Goal: Information Seeking & Learning: Find specific fact

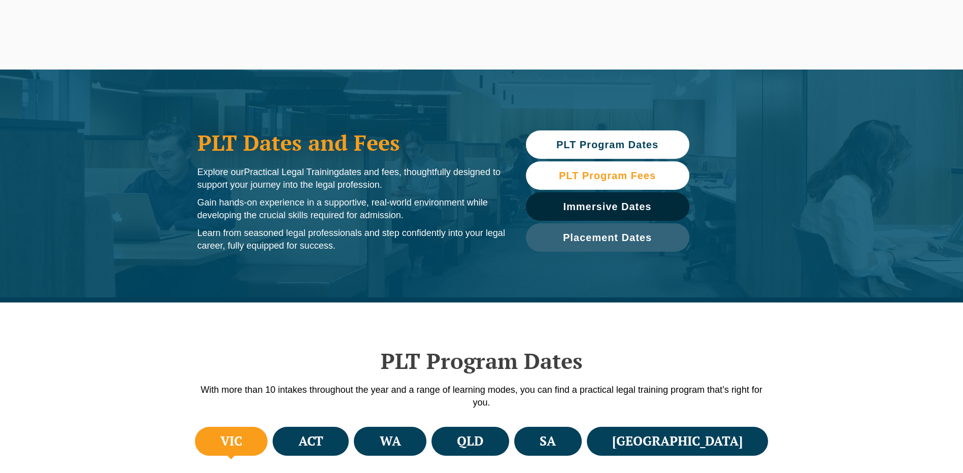
click at [612, 180] on span "PLT Program Fees" at bounding box center [607, 176] width 97 height 10
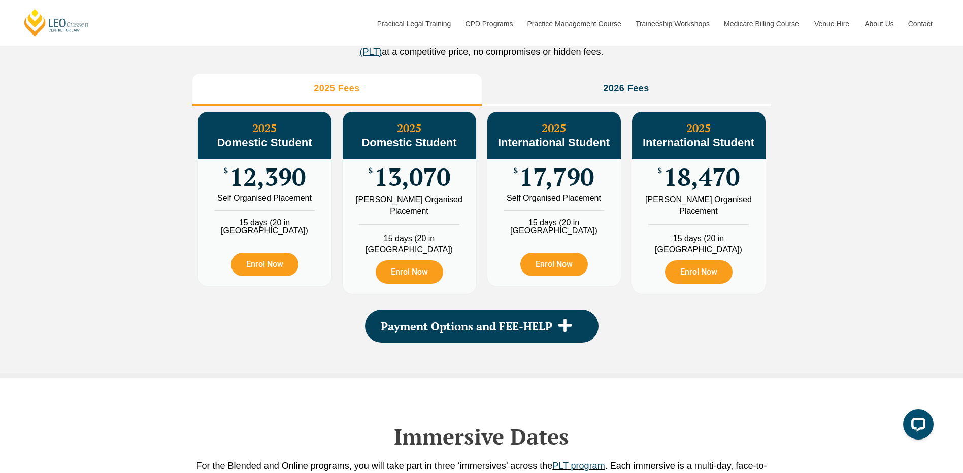
scroll to position [1181, 0]
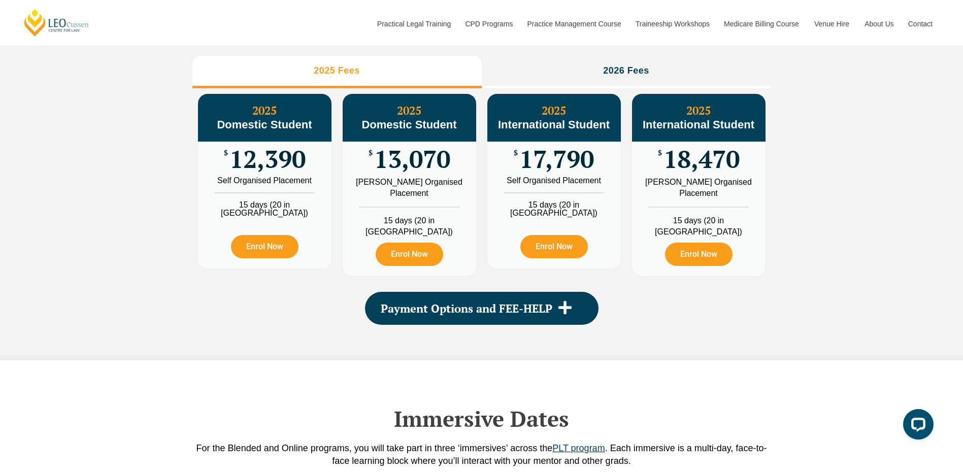
click at [794, 357] on div "PLT Program Fees When it comes to fees, [PERSON_NAME] makes it easy and clear –…" at bounding box center [481, 142] width 963 height 436
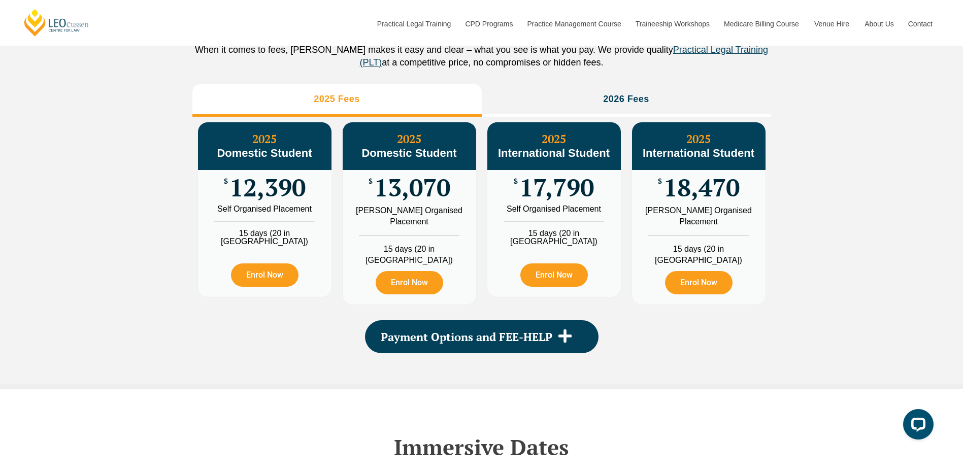
scroll to position [1130, 0]
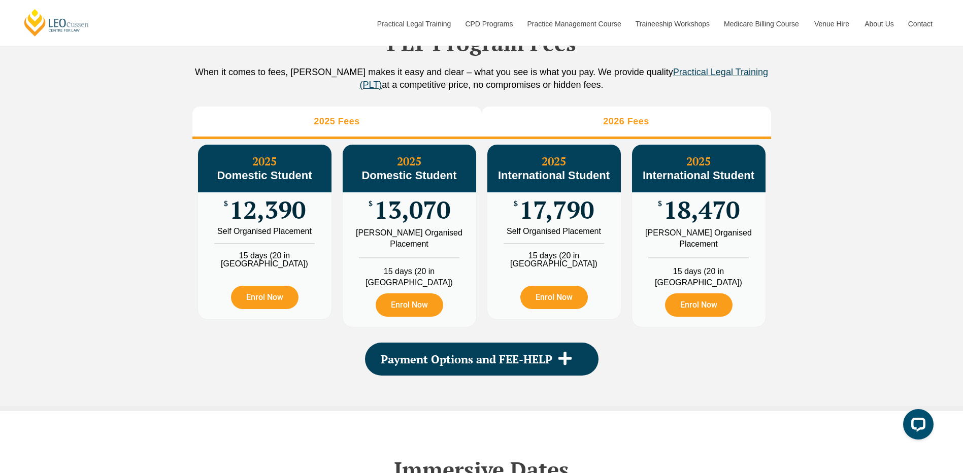
click at [603, 139] on li "2026 Fees" at bounding box center [626, 123] width 289 height 32
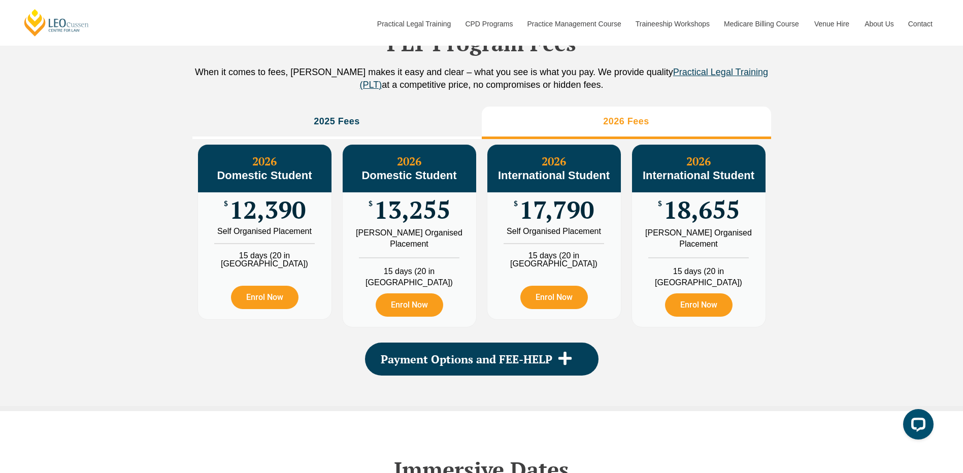
click at [732, 406] on div "PLT Program Fees When it comes to fees, [PERSON_NAME] makes it easy and clear –…" at bounding box center [481, 190] width 579 height 431
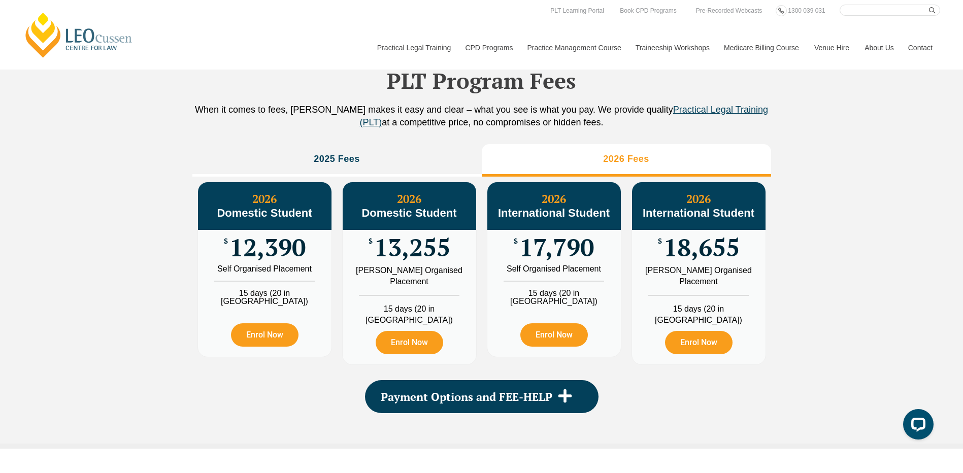
scroll to position [1079, 0]
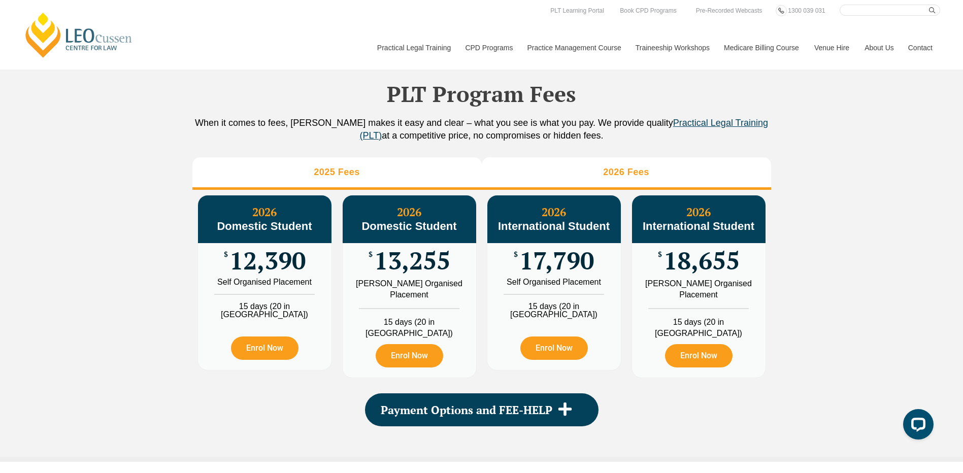
drag, startPoint x: 321, startPoint y: 199, endPoint x: 324, endPoint y: 205, distance: 6.8
click at [321, 178] on h3 "2025 Fees" at bounding box center [337, 172] width 46 height 12
click at [543, 190] on li "2026 Fees" at bounding box center [626, 173] width 289 height 32
click at [360, 190] on li "2025 Fees" at bounding box center [336, 173] width 289 height 32
